Goal: Task Accomplishment & Management: Use online tool/utility

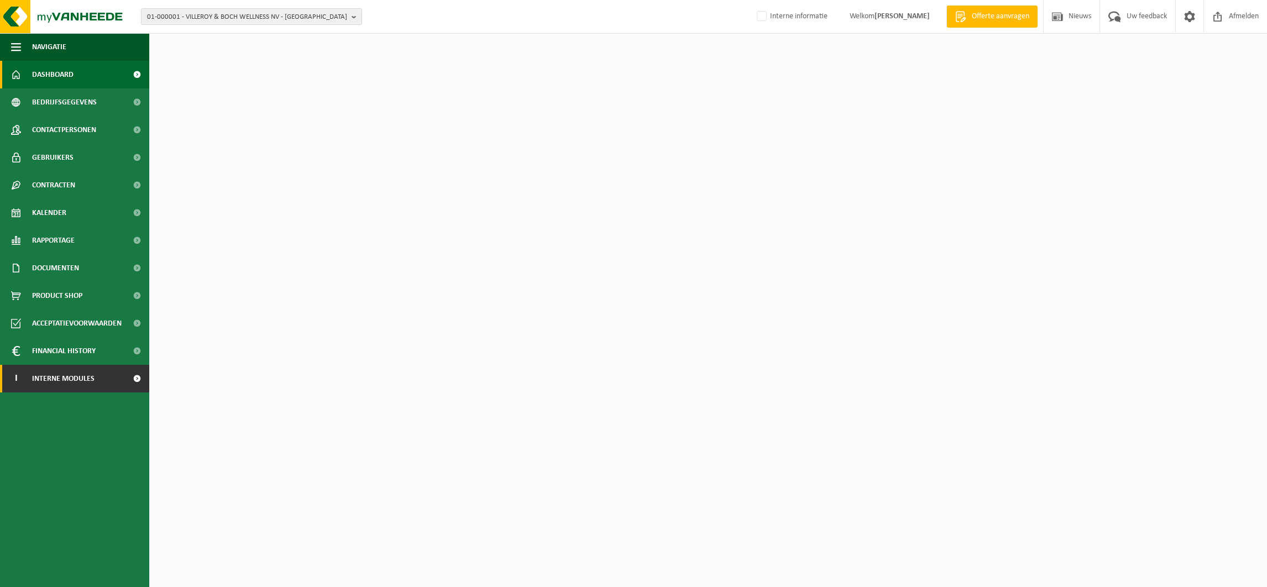
click at [92, 385] on span "Interne modules" at bounding box center [63, 379] width 62 height 28
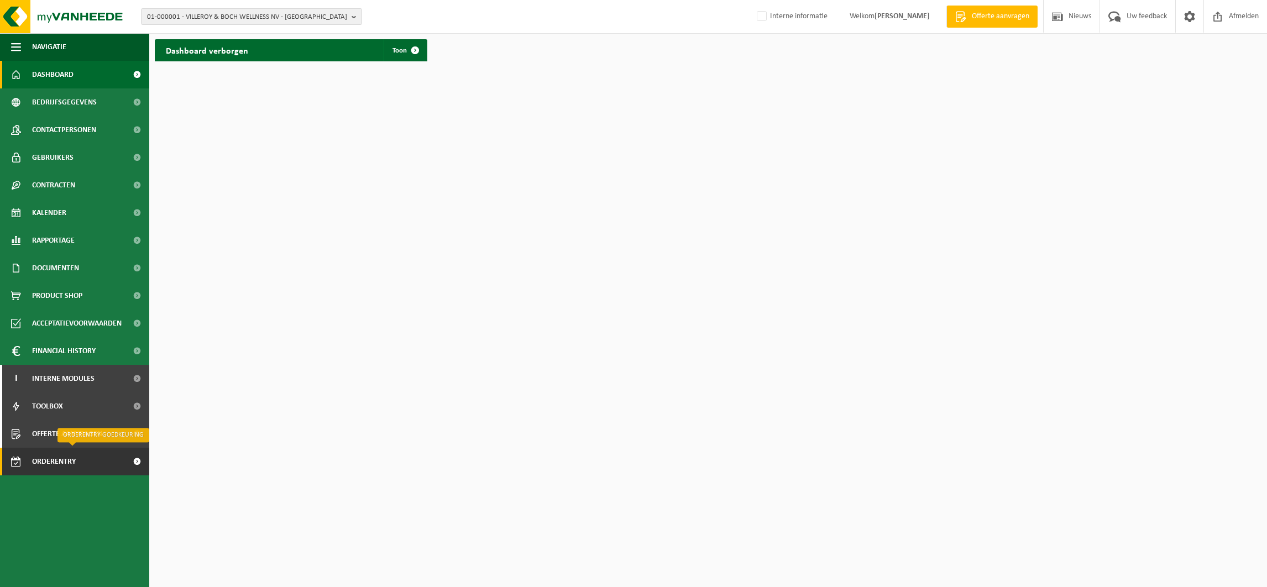
click at [73, 457] on span "Orderentry Goedkeuring" at bounding box center [78, 462] width 93 height 28
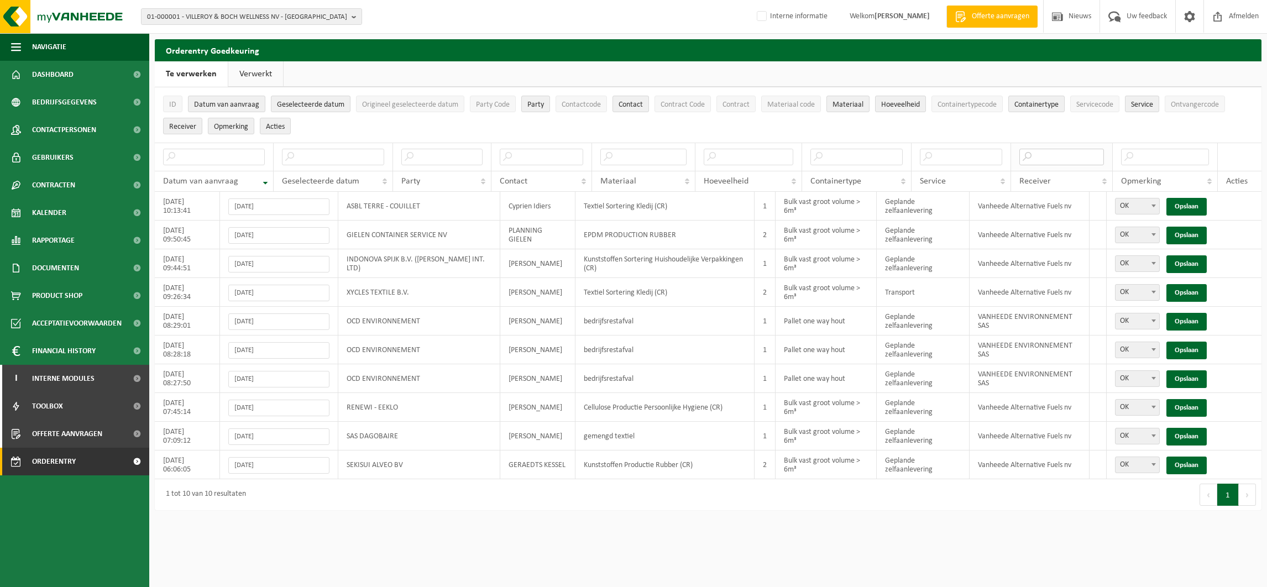
click at [1070, 154] on input "text" at bounding box center [1061, 157] width 85 height 17
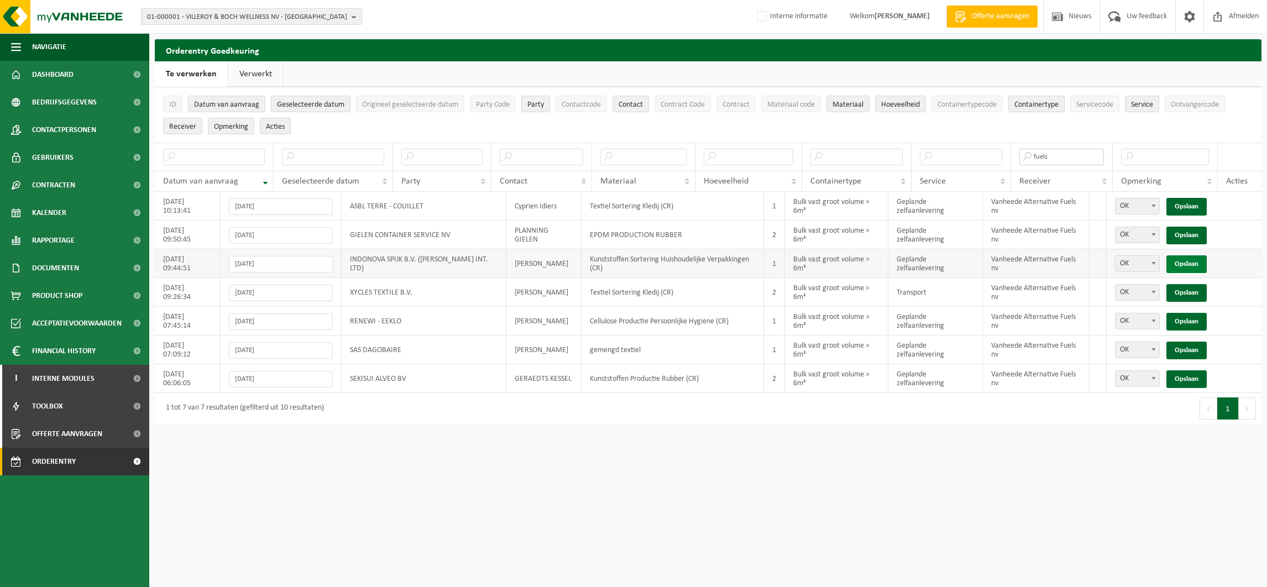
type input "fuels"
click at [1191, 264] on link "Opslaan" at bounding box center [1186, 264] width 40 height 18
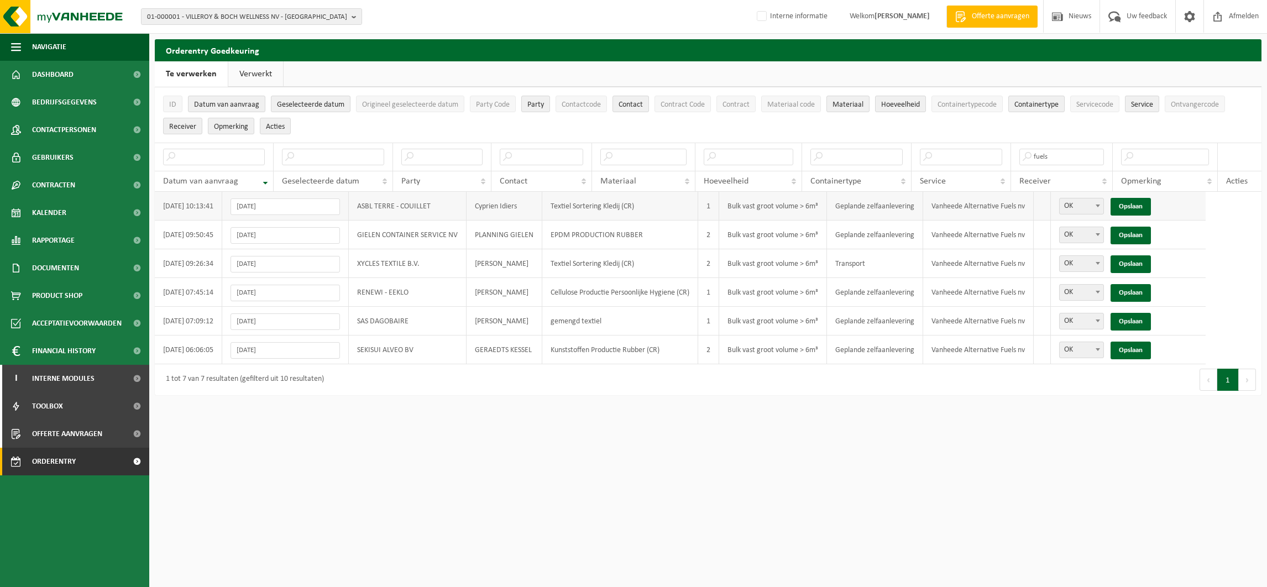
click at [1165, 204] on div "OK Niet OK OK Opslaan" at bounding box center [1128, 207] width 138 height 18
click at [1145, 204] on link "Opslaan" at bounding box center [1130, 207] width 40 height 18
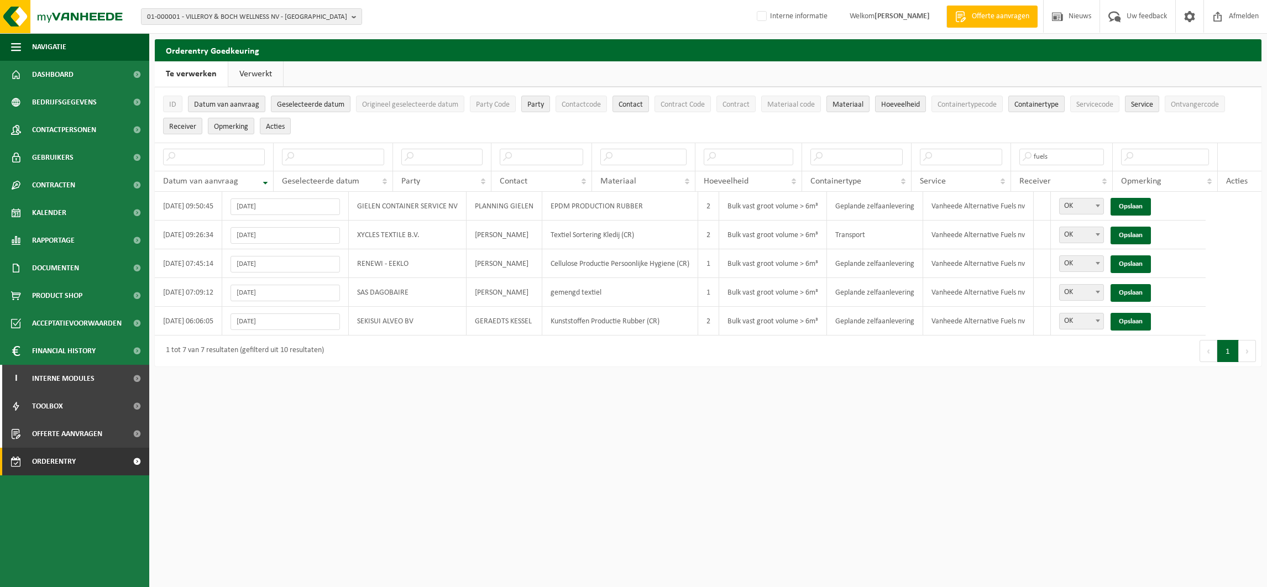
click at [1145, 204] on link "Opslaan" at bounding box center [1130, 207] width 40 height 18
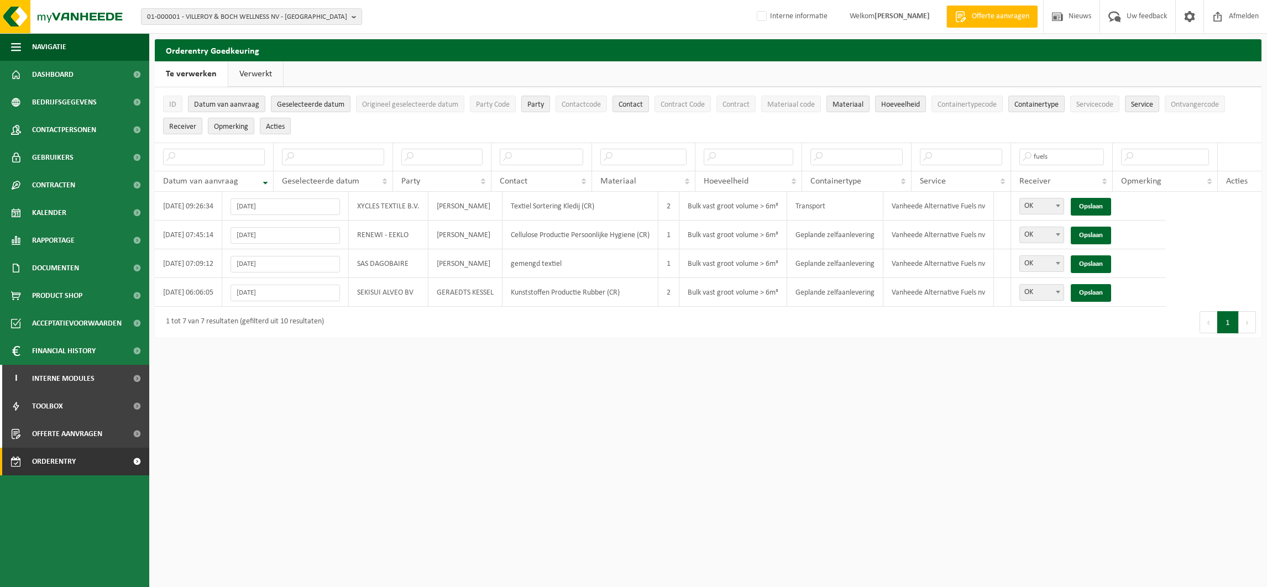
click at [1145, 204] on div "OK Niet OK OK Opslaan" at bounding box center [1088, 207] width 138 height 18
click at [1103, 205] on link "Opslaan" at bounding box center [1090, 207] width 40 height 18
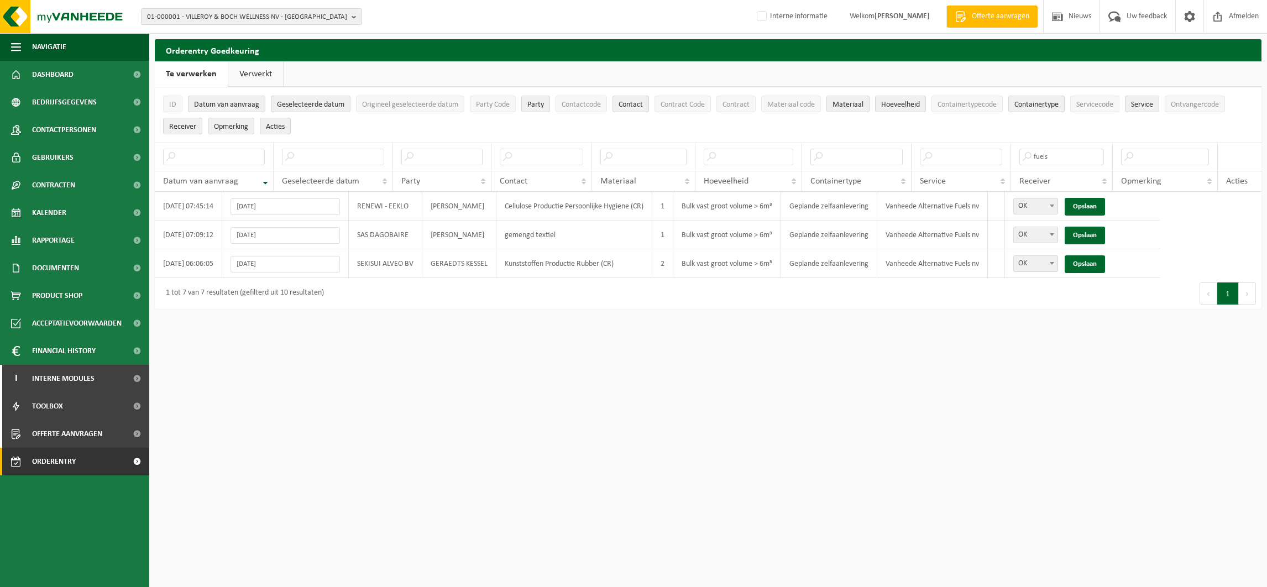
click at [1103, 205] on link "Opslaan" at bounding box center [1084, 207] width 40 height 18
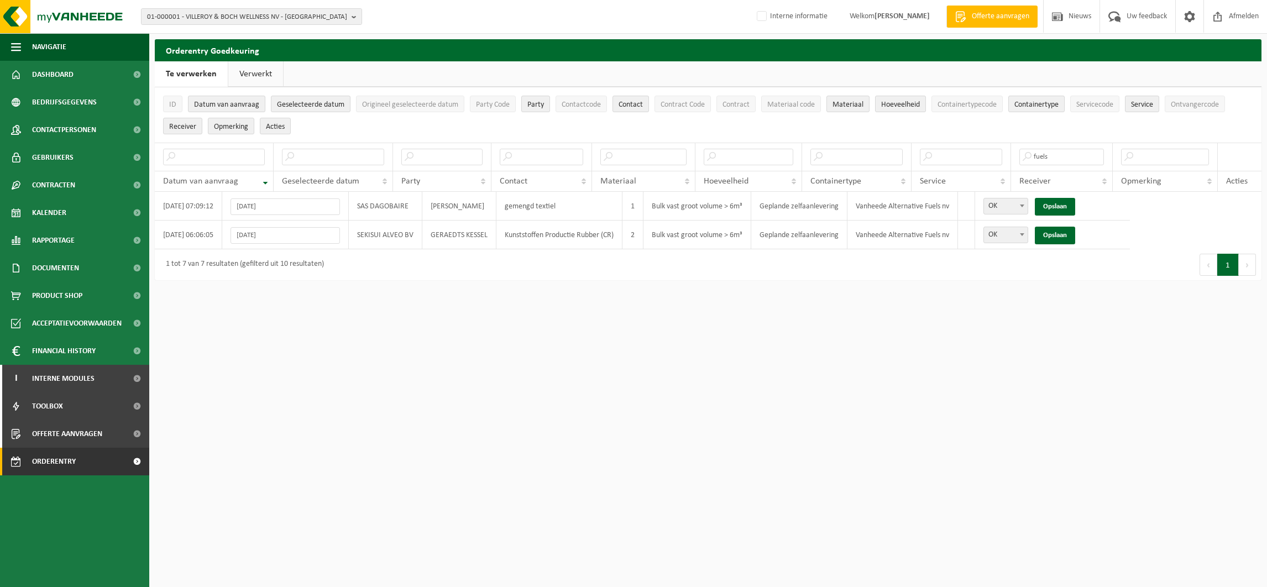
click at [1103, 205] on div "OK Niet OK OK Opslaan" at bounding box center [1052, 207] width 138 height 18
click at [1070, 202] on link "Opslaan" at bounding box center [1054, 207] width 40 height 18
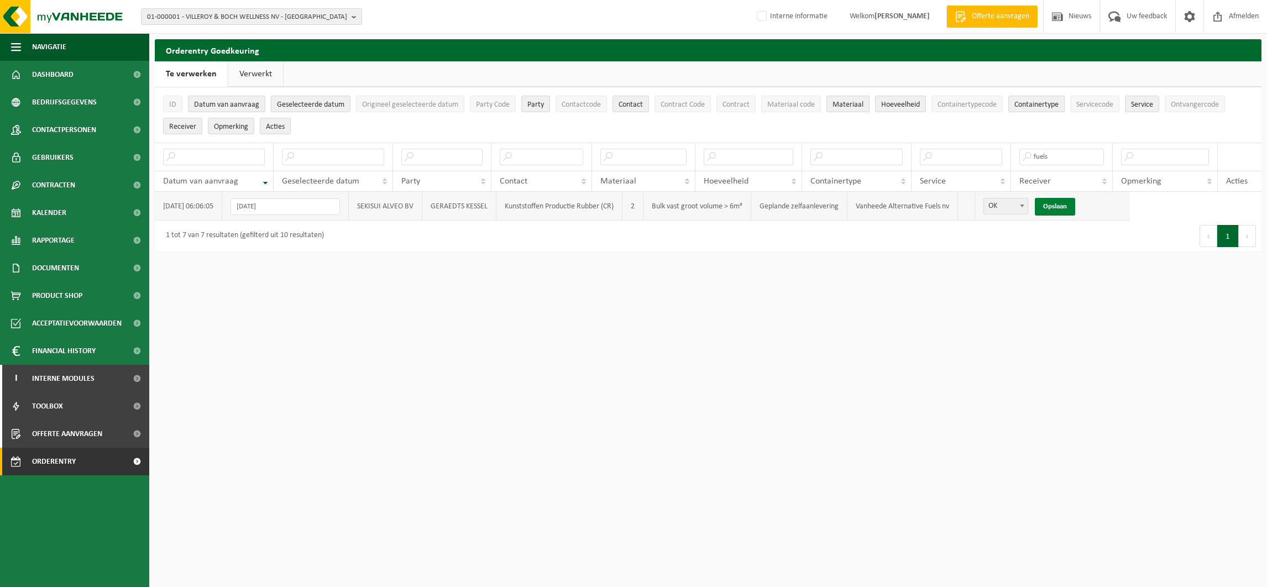
click at [1063, 202] on link "Opslaan" at bounding box center [1054, 207] width 40 height 18
